Goal: Task Accomplishment & Management: Manage account settings

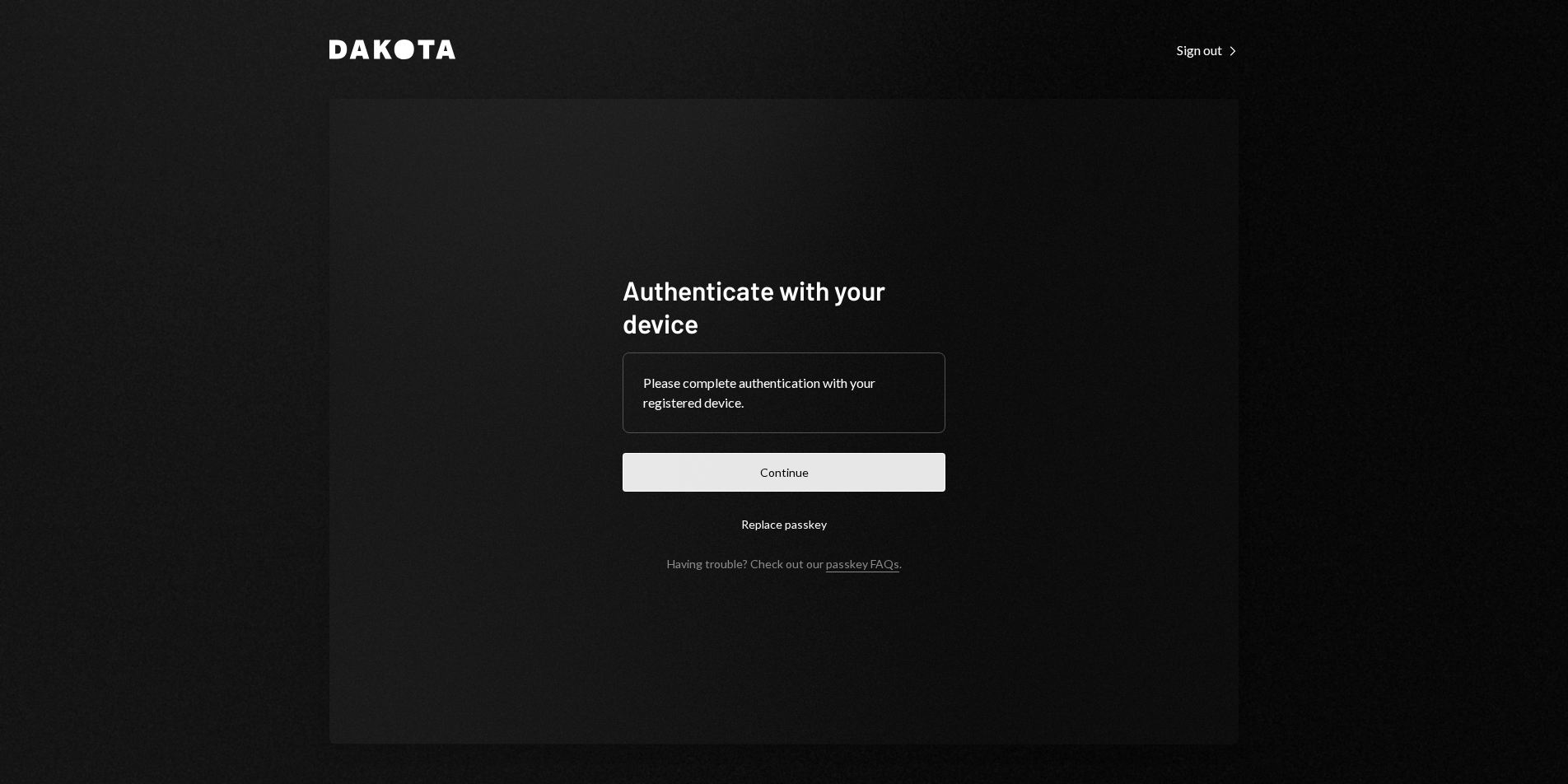
click at [848, 468] on button "Continue" at bounding box center [784, 472] width 323 height 39
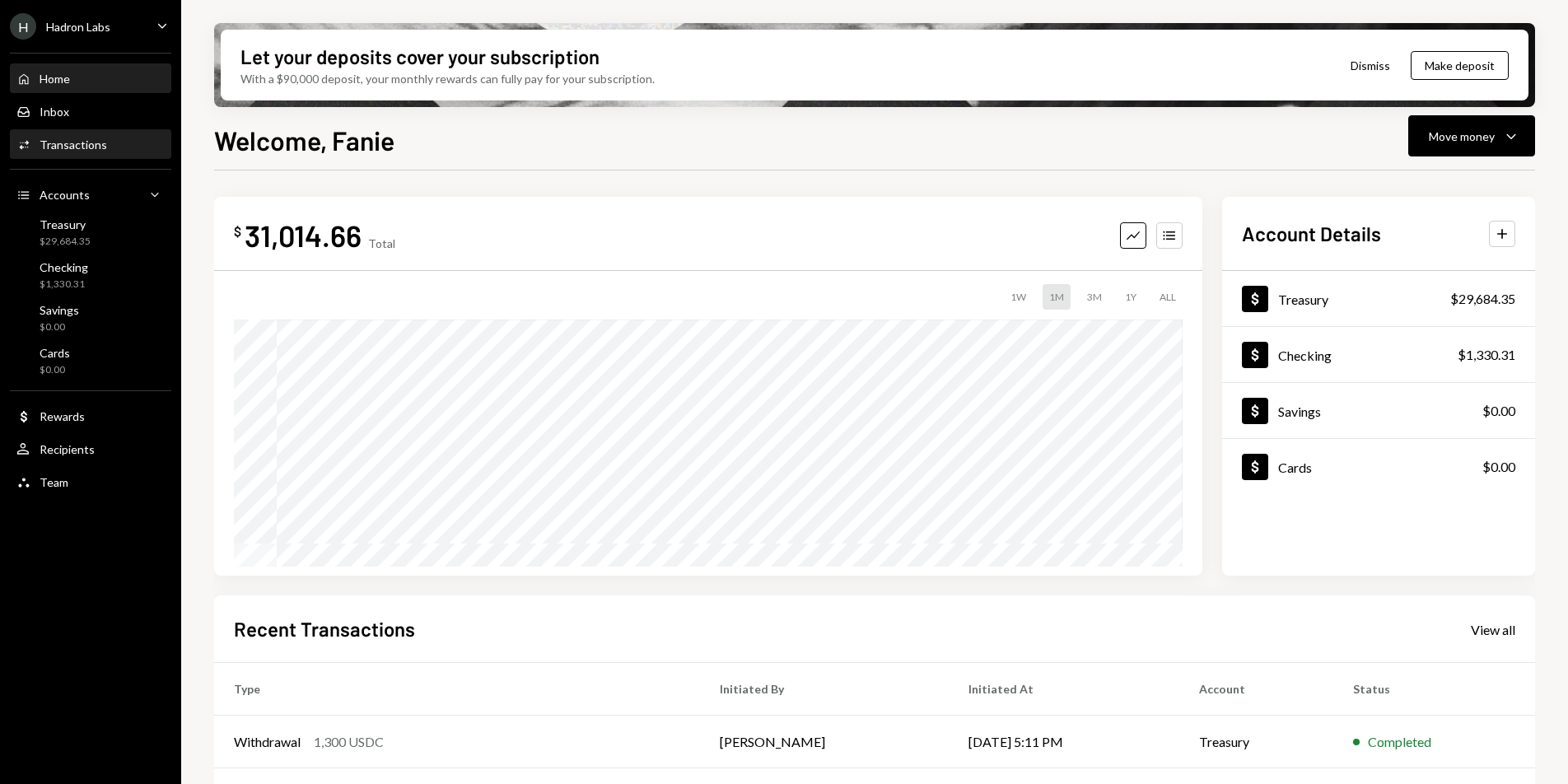
click at [88, 150] on div "Transactions" at bounding box center [74, 144] width 68 height 14
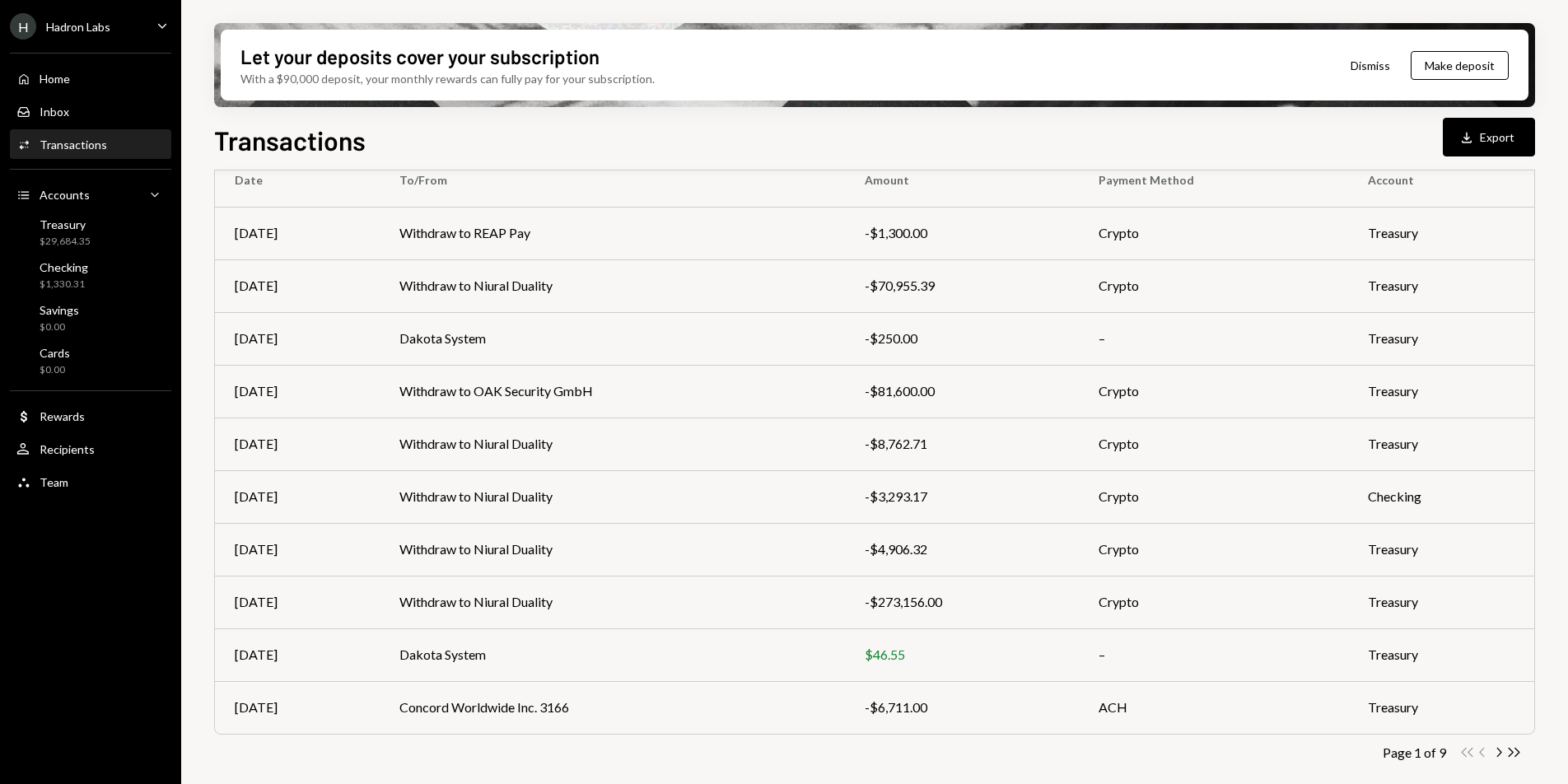
scroll to position [154, 0]
click at [87, 31] on div "Hadron Labs" at bounding box center [78, 26] width 65 height 14
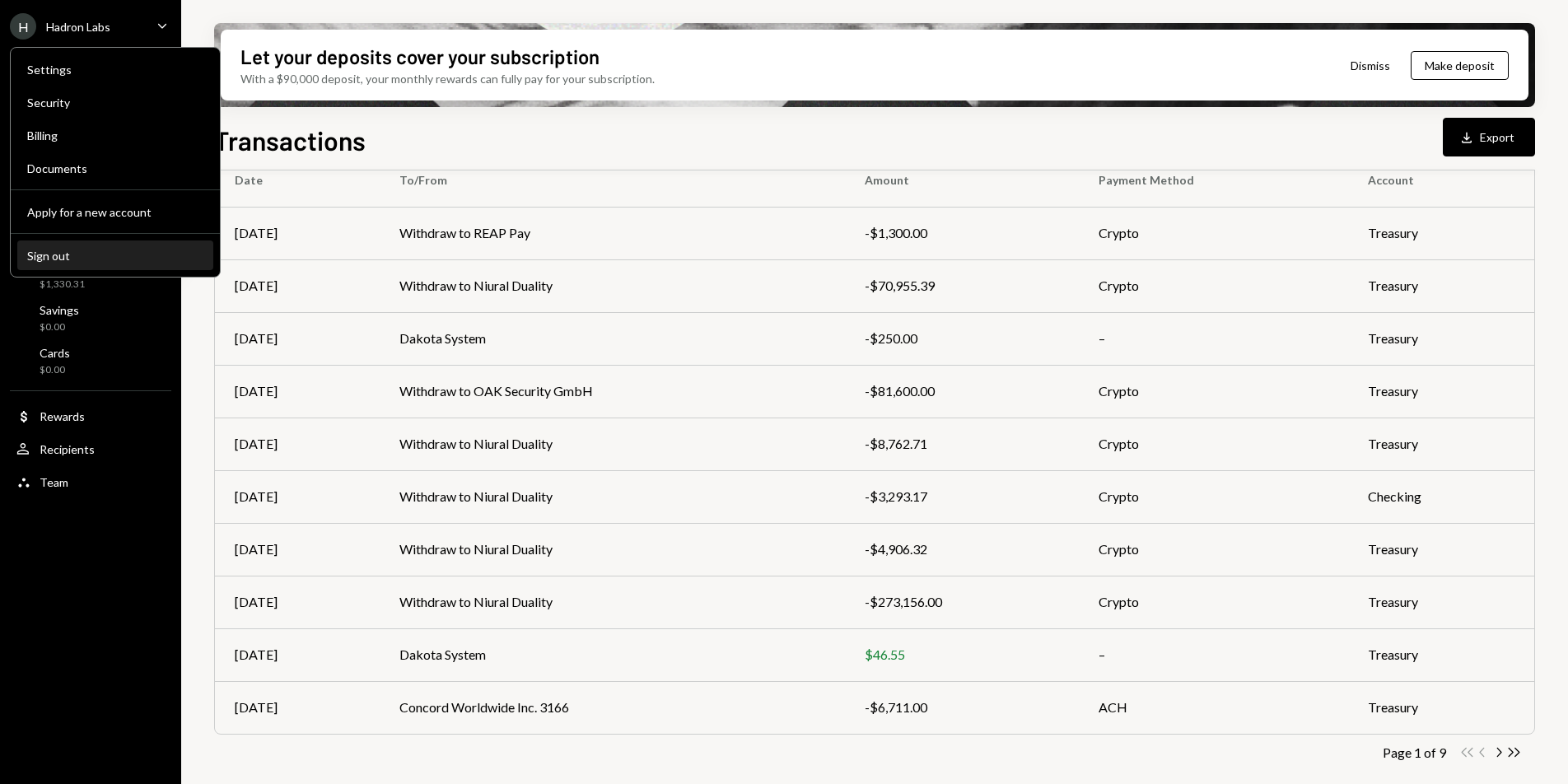
click at [74, 257] on div "Sign out" at bounding box center [116, 256] width 177 height 14
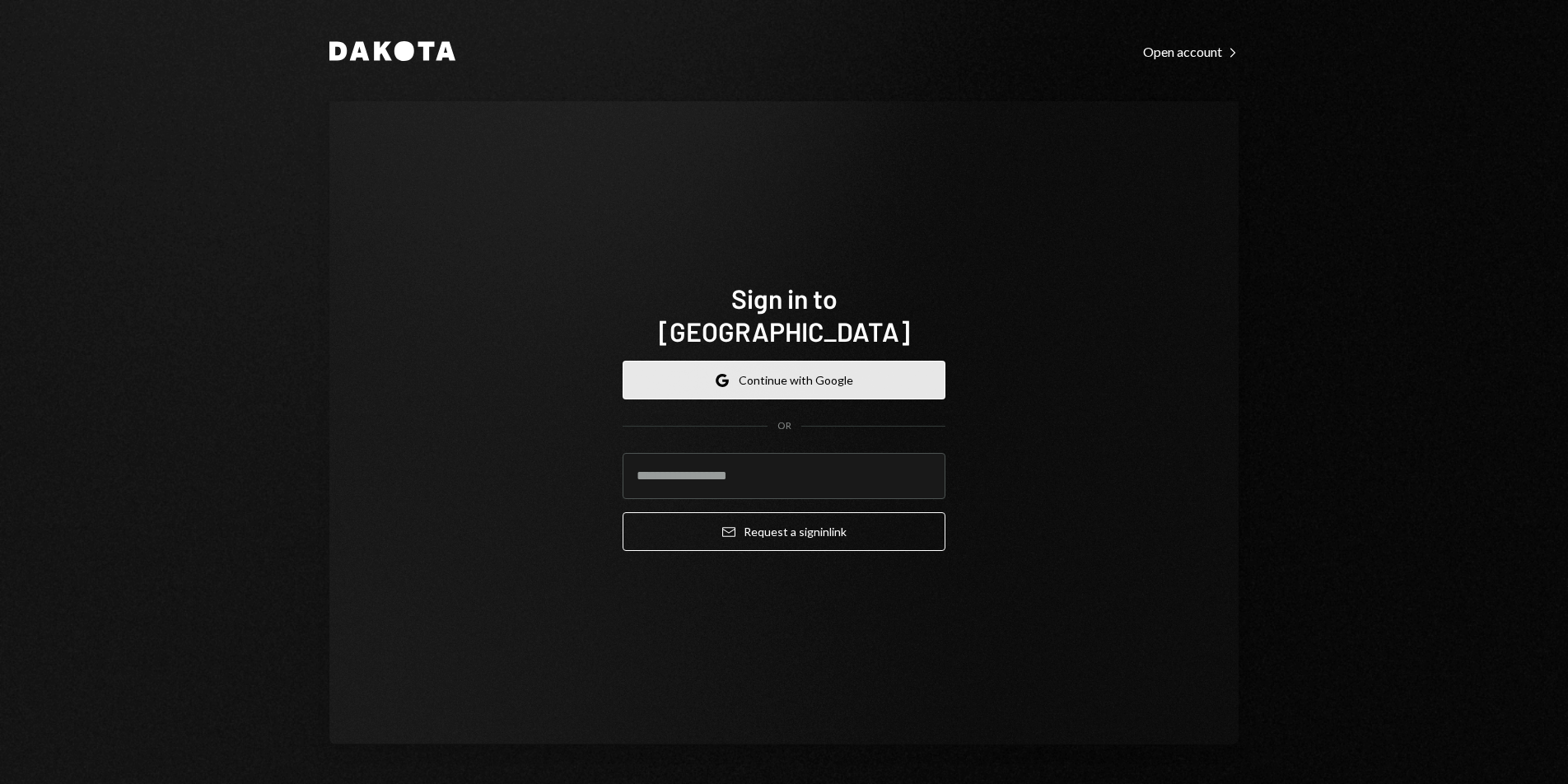
click at [751, 361] on button "Google Continue with Google" at bounding box center [784, 381] width 323 height 39
